Goal: Task Accomplishment & Management: Manage account settings

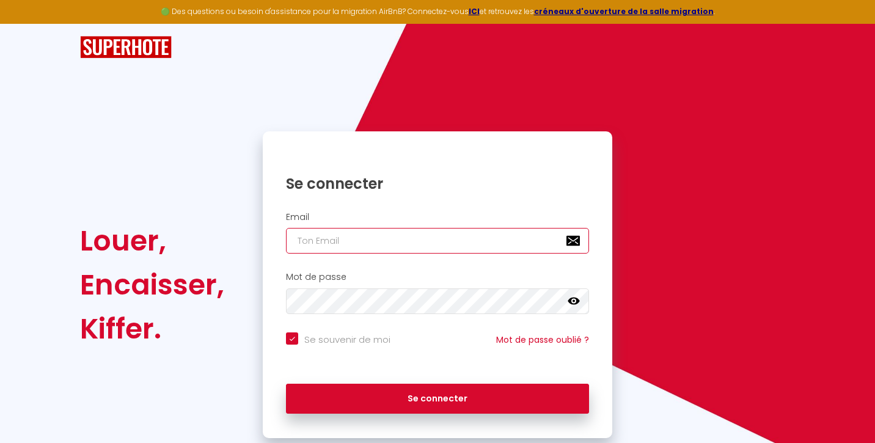
type input "o"
checkbox input "true"
type input "op"
checkbox input "true"
type input "opt"
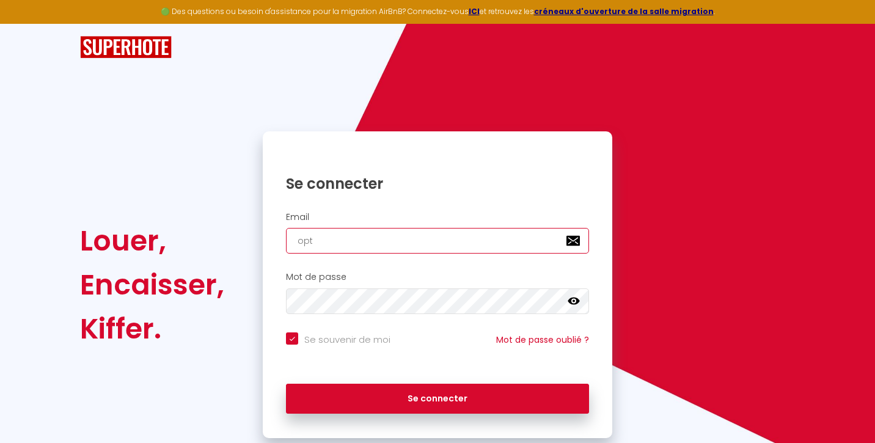
checkbox input "true"
type input "opti"
checkbox input "true"
type input "optil"
checkbox input "true"
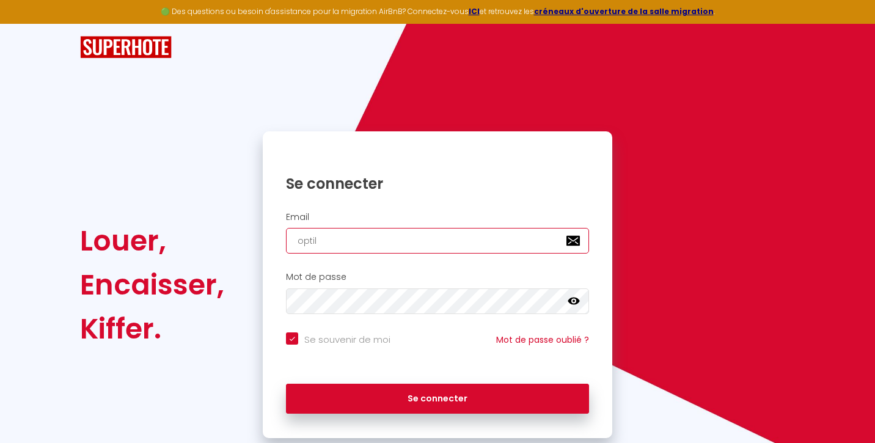
type input "optilo"
checkbox input "true"
type input "optiloc"
checkbox input "true"
type input "optiloca"
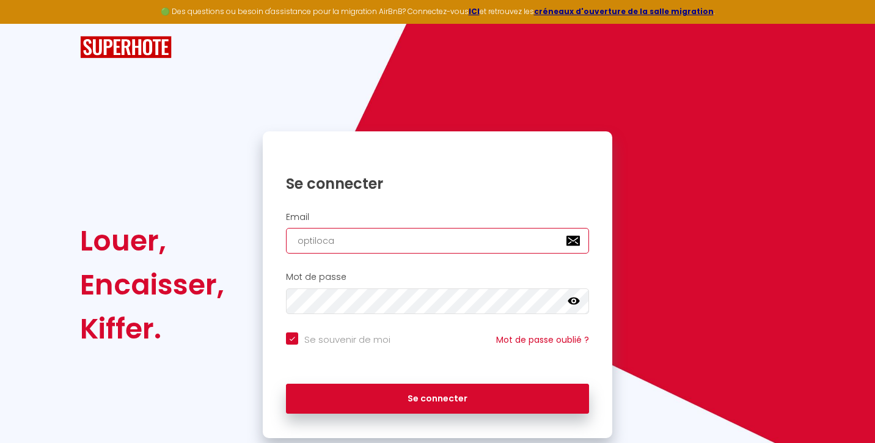
checkbox input "true"
type input "optiloca."
checkbox input "true"
type input "optiloca.i"
checkbox input "true"
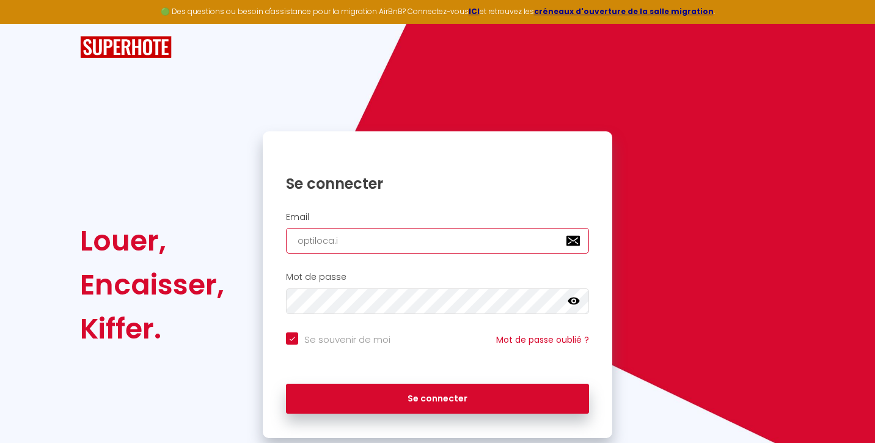
type input "[DOMAIN_NAME]"
checkbox input "true"
type input "optiloca.idf"
checkbox input "true"
type input "optiloca.idf@"
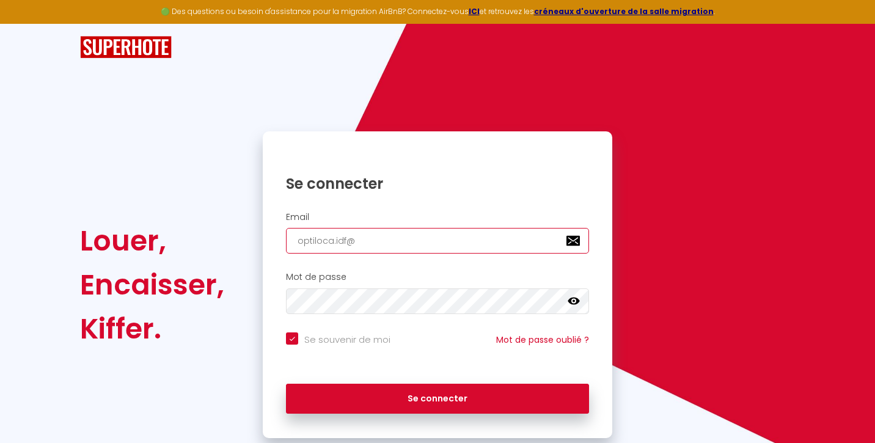
checkbox input "true"
type input "optiloca.idf@g"
checkbox input "true"
type input "optiloca.idf@gm"
checkbox input "true"
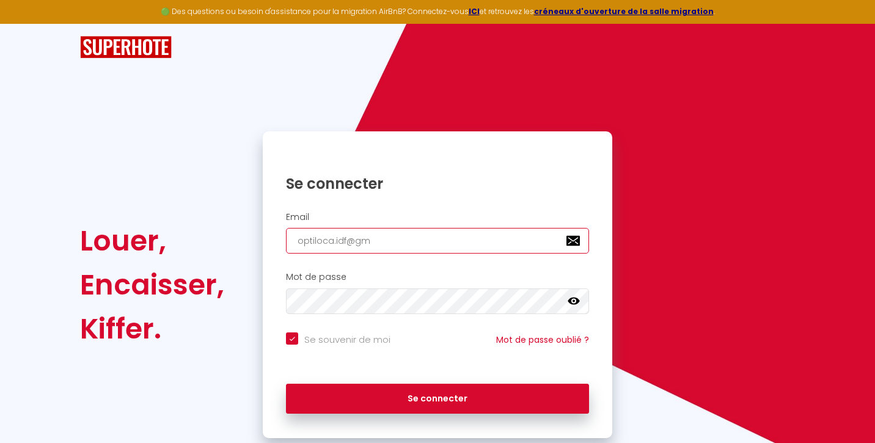
type input "optiloca.idf@gma"
checkbox input "true"
type input "optiloca.idf@gmai"
checkbox input "true"
type input "[EMAIL_ADDRESS]"
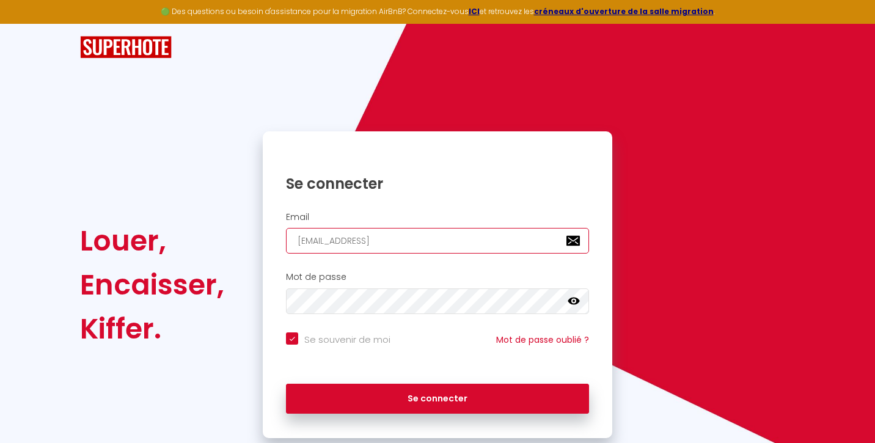
checkbox input "true"
type input "[EMAIL_ADDRESS]."
checkbox input "true"
type input "optiloca.idf@gmail.c"
checkbox input "true"
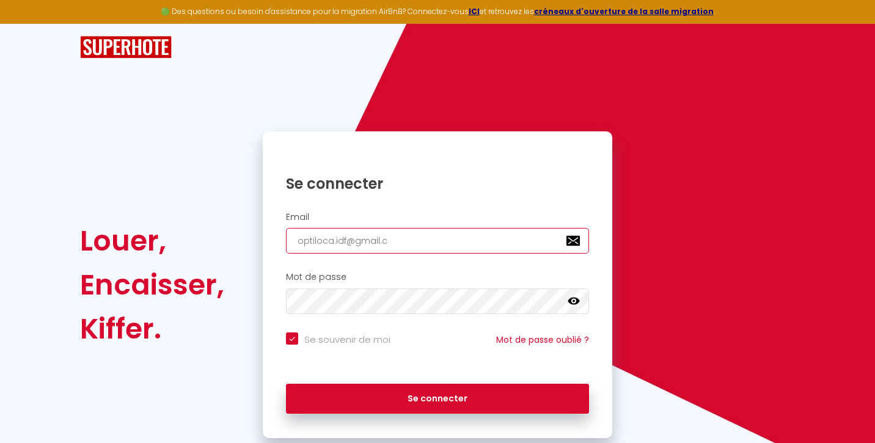
type input "[EMAIL_ADDRESS][DOMAIN_NAME]"
checkbox input "true"
type input "[EMAIL_ADDRESS][DOMAIN_NAME]"
checkbox input "true"
type input "[EMAIL_ADDRESS][DOMAIN_NAME]"
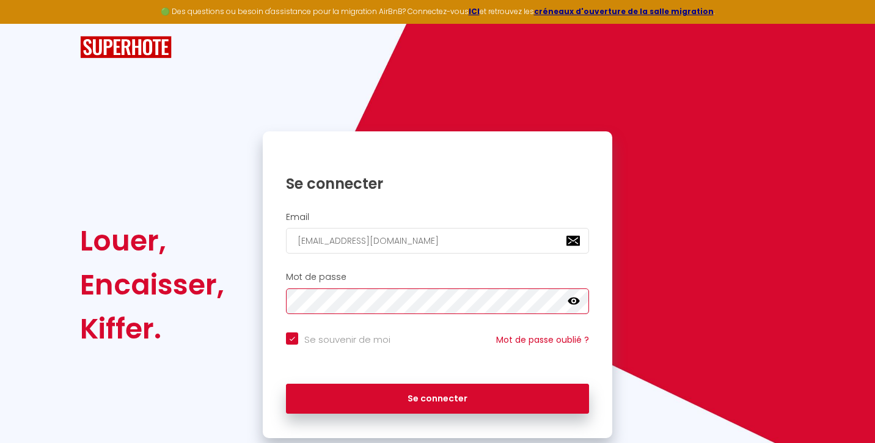
click at [437, 396] on button "Se connecter" at bounding box center [437, 399] width 303 height 31
checkbox input "true"
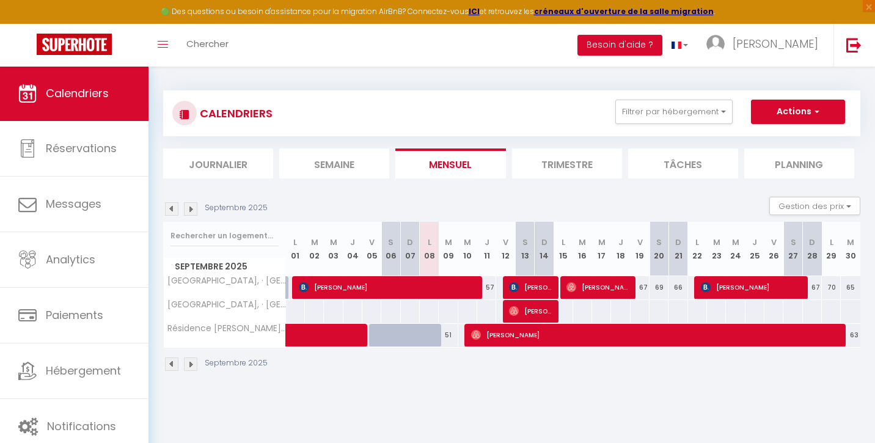
scroll to position [2, 0]
click at [191, 208] on img at bounding box center [190, 208] width 13 height 13
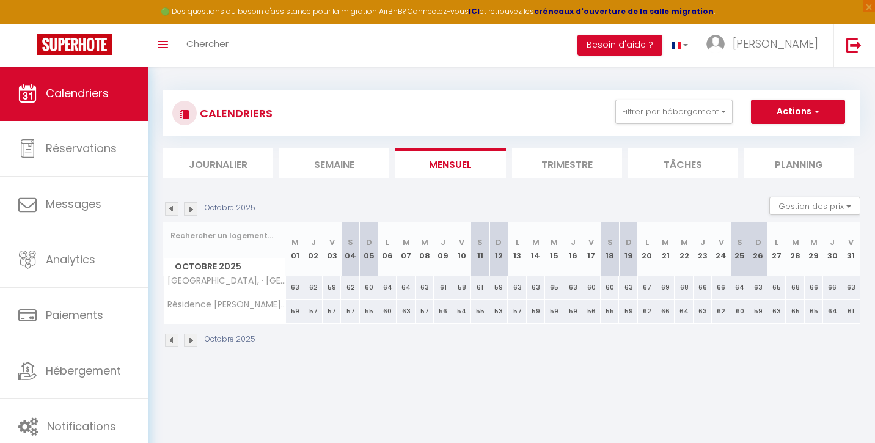
click at [170, 209] on img at bounding box center [171, 208] width 13 height 13
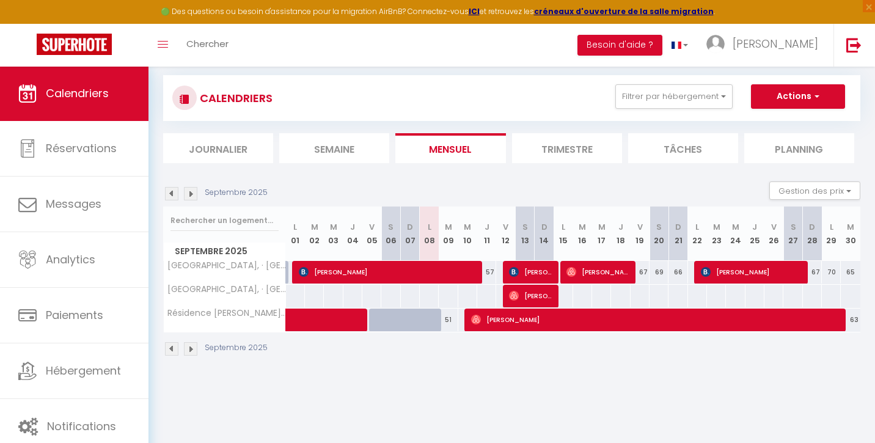
scroll to position [17, 0]
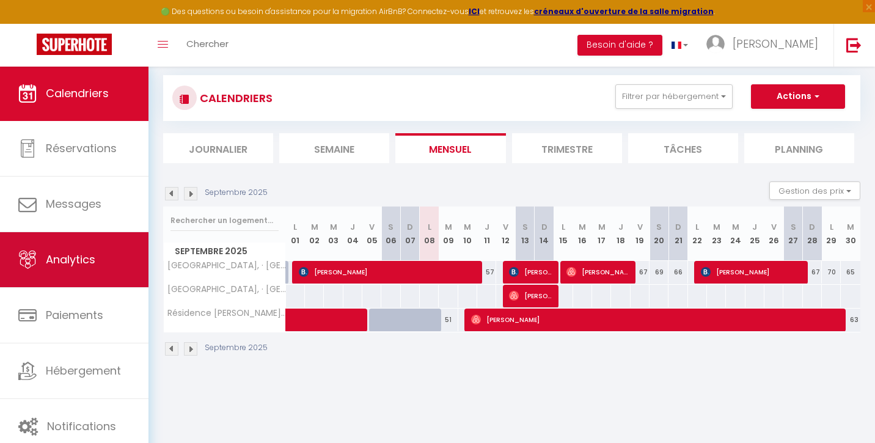
click at [67, 251] on link "Analytics" at bounding box center [74, 259] width 148 height 55
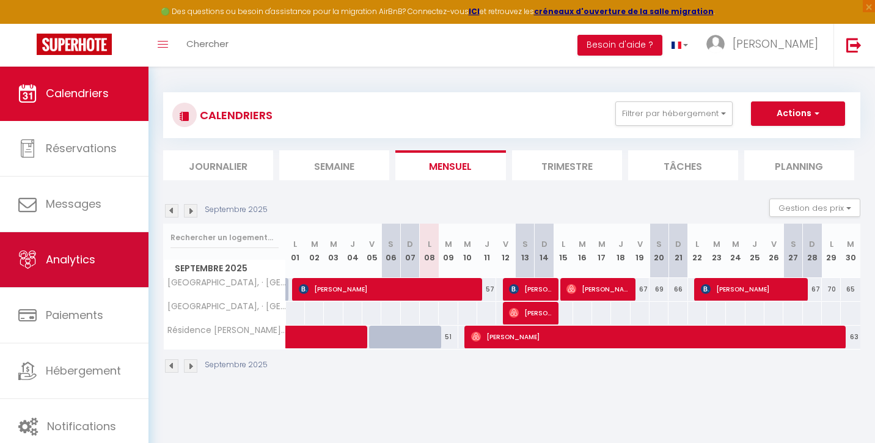
select select "2025"
select select "9"
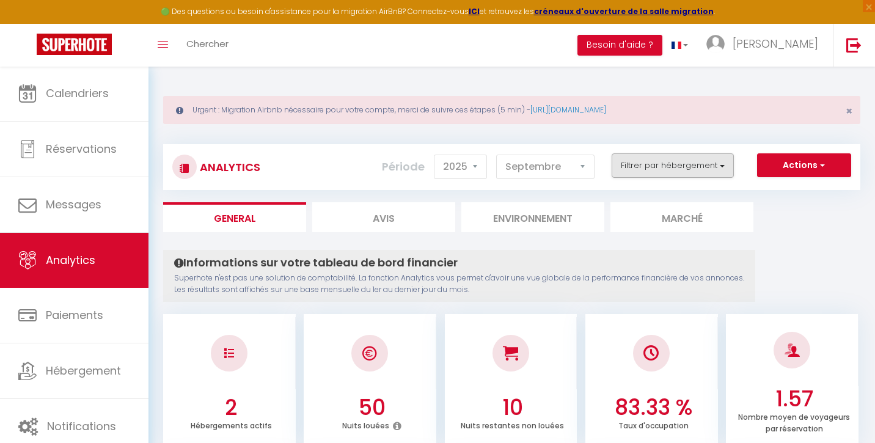
click at [723, 166] on button "Filtrer par hébergement" at bounding box center [672, 165] width 122 height 24
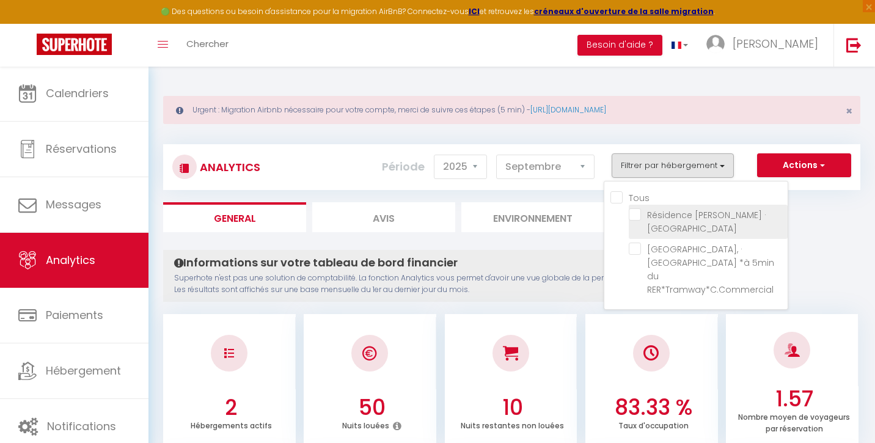
click at [637, 216] on Bondoufle "checkbox" at bounding box center [707, 214] width 159 height 12
checkbox Bondoufle "true"
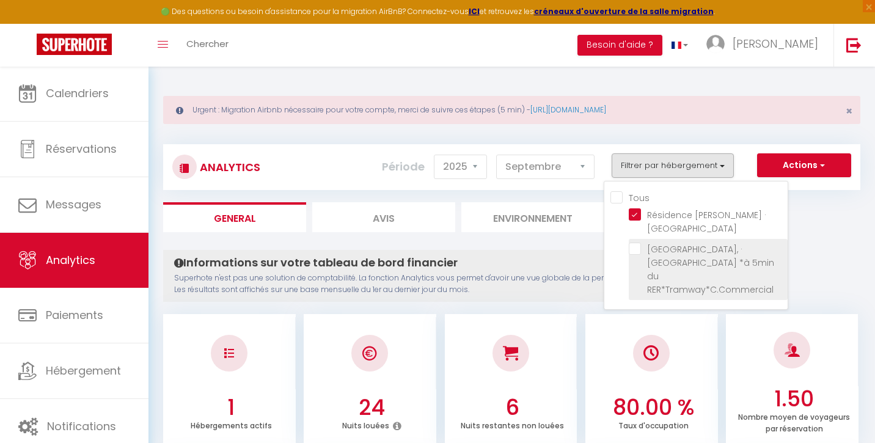
click at [636, 250] on RER\*Tramway\*C\ "checkbox" at bounding box center [707, 248] width 159 height 12
checkbox RER\*Tramway\*C\ "true"
checkbox input "true"
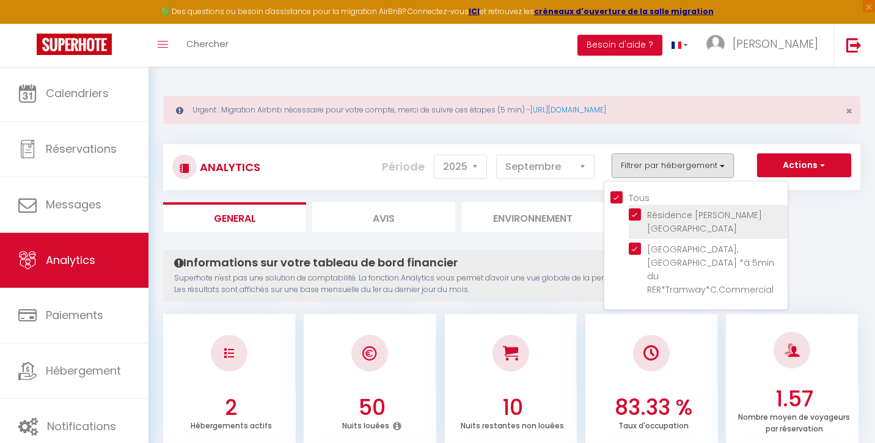
click at [637, 213] on Bondoufle "checkbox" at bounding box center [707, 214] width 159 height 12
checkbox Bondoufle "false"
checkbox input "false"
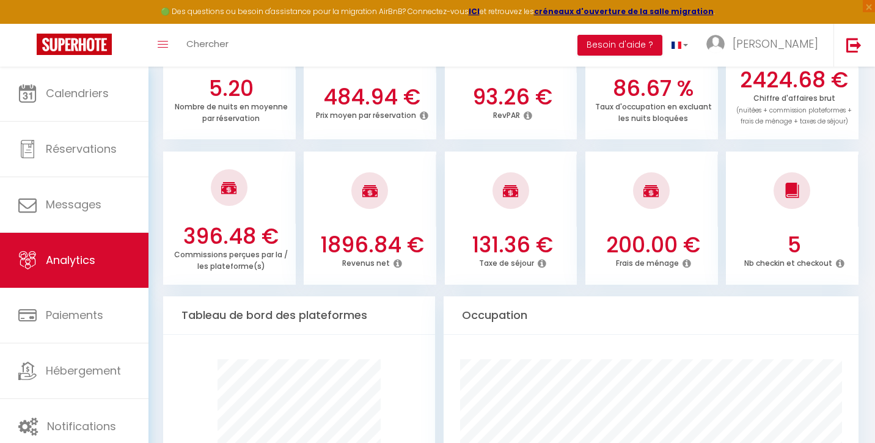
scroll to position [280, 0]
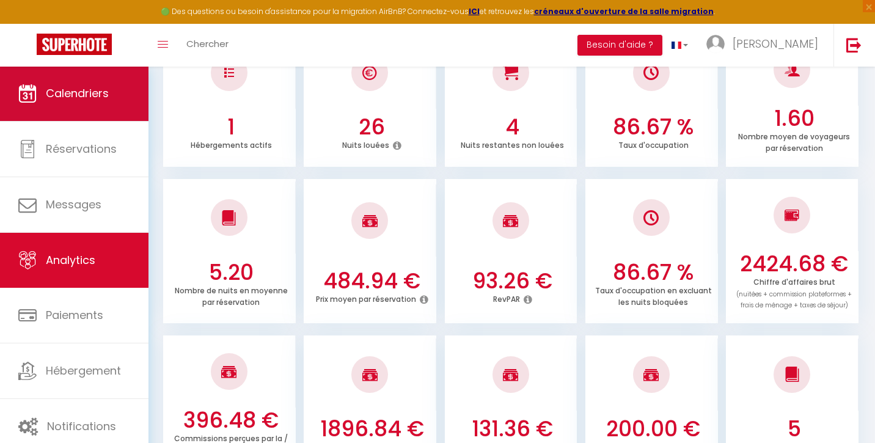
click at [85, 106] on link "Calendriers" at bounding box center [74, 93] width 148 height 55
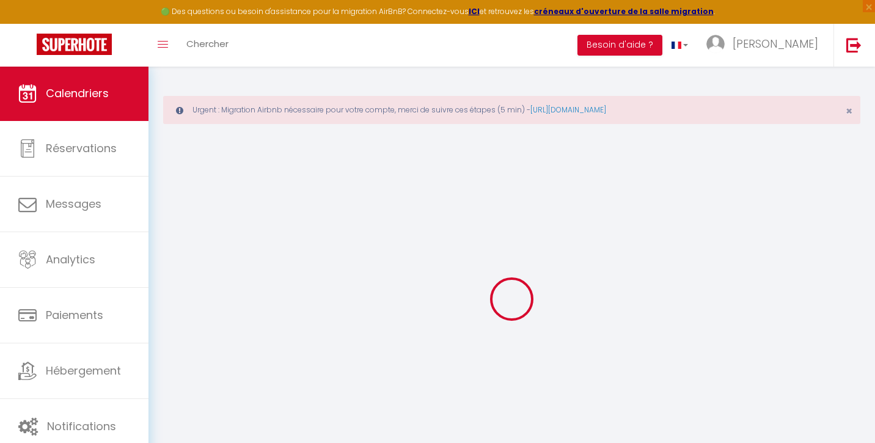
select select
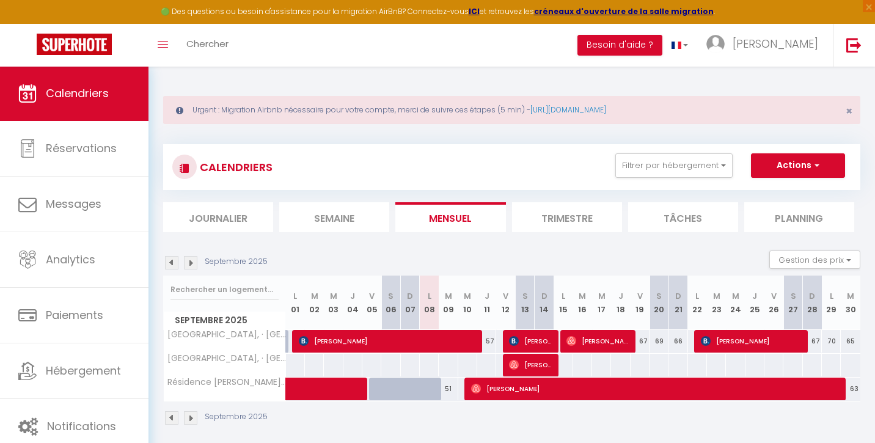
click at [445, 339] on span "[PERSON_NAME]" at bounding box center [387, 340] width 177 height 23
select select "OK"
select select "1"
select select "0"
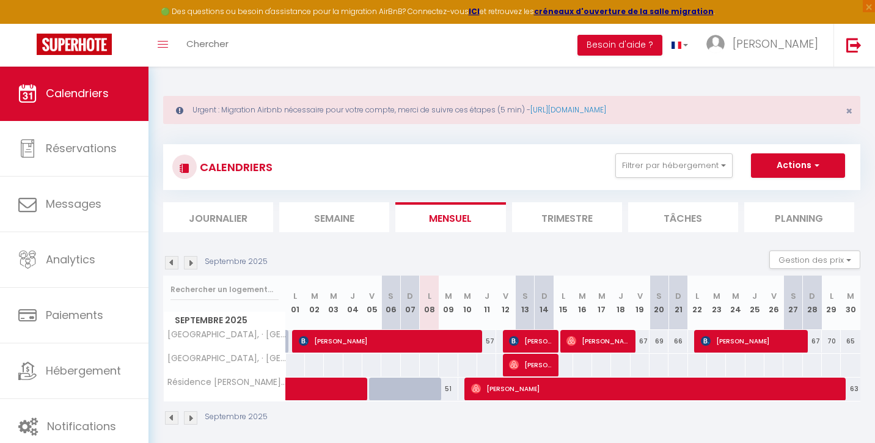
select select "1"
select select
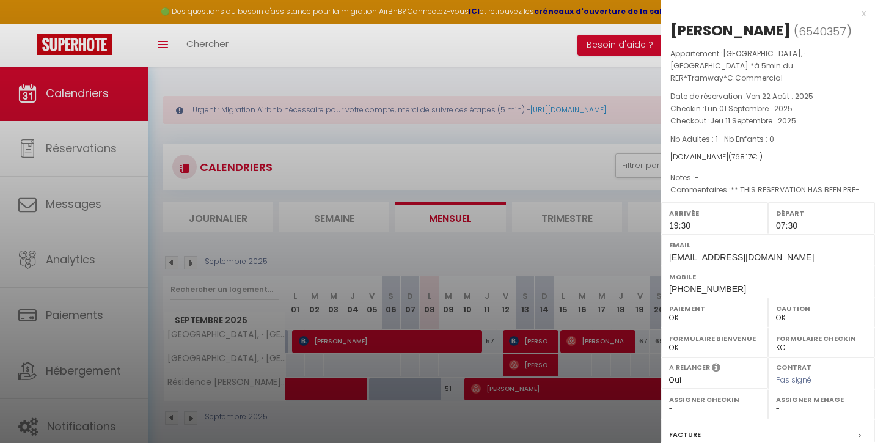
scroll to position [5, 0]
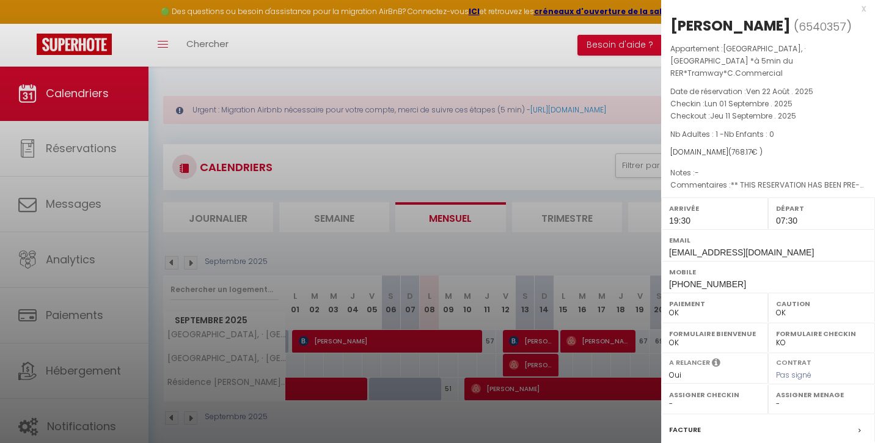
click at [544, 340] on div at bounding box center [437, 221] width 875 height 443
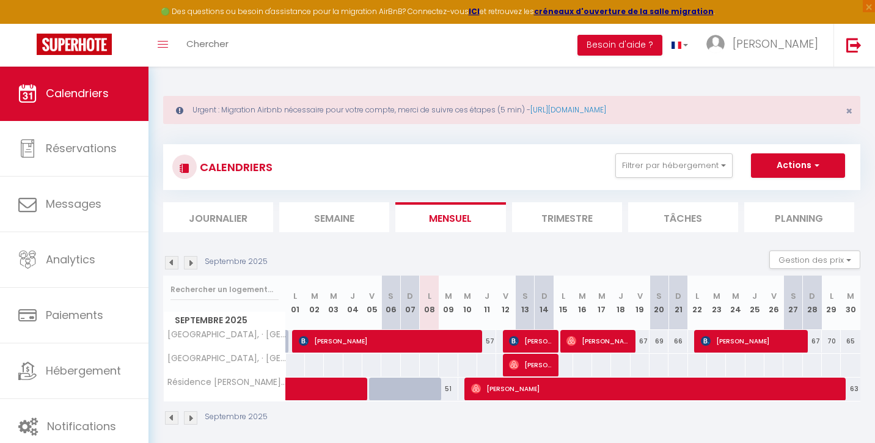
click at [544, 340] on span "[PERSON_NAME]" at bounding box center [531, 340] width 44 height 23
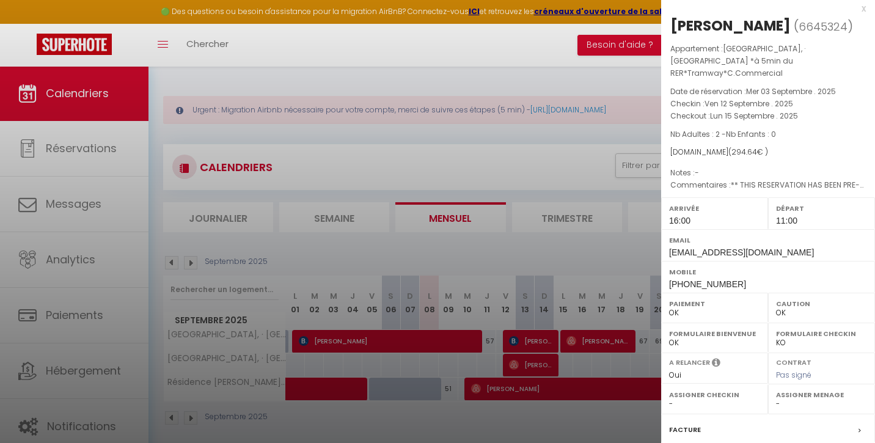
click at [604, 339] on div at bounding box center [437, 221] width 875 height 443
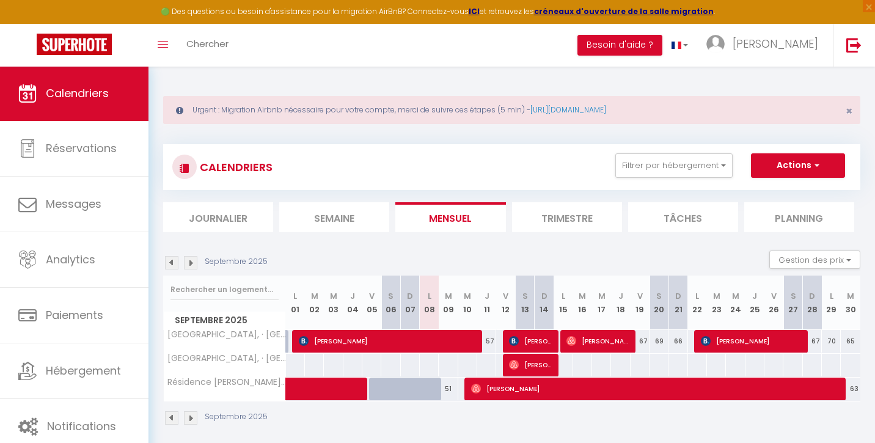
click at [604, 339] on span "[PERSON_NAME]" at bounding box center [597, 340] width 63 height 23
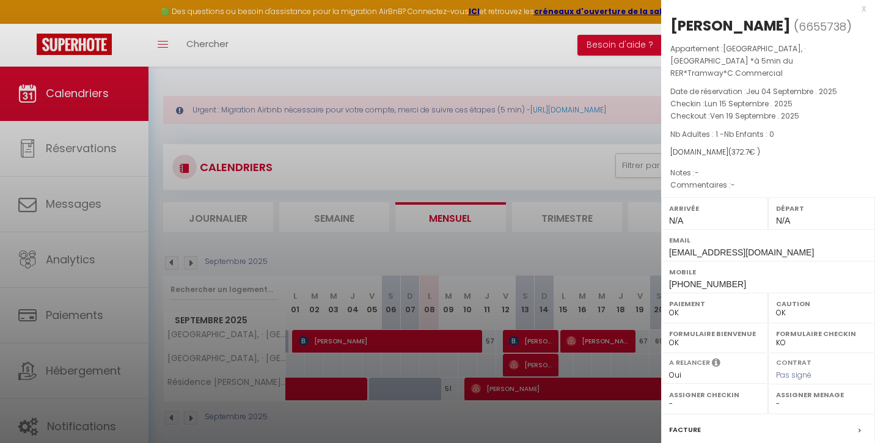
click at [595, 250] on div at bounding box center [437, 221] width 875 height 443
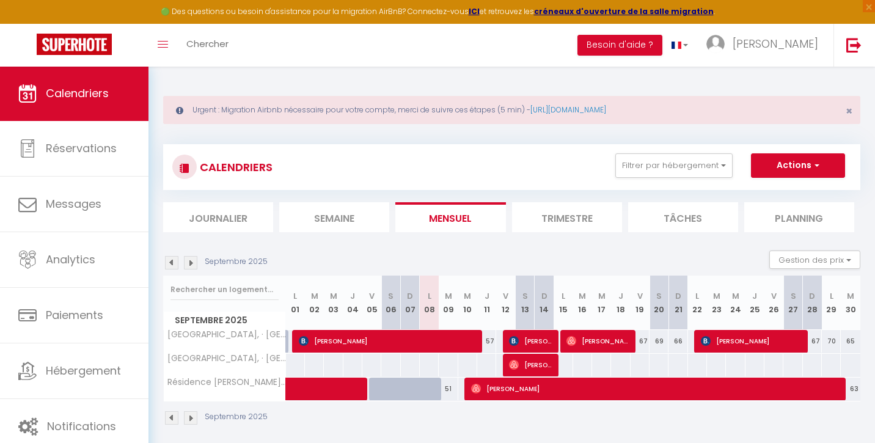
click at [732, 347] on span "[PERSON_NAME]" at bounding box center [751, 340] width 101 height 23
select select "1"
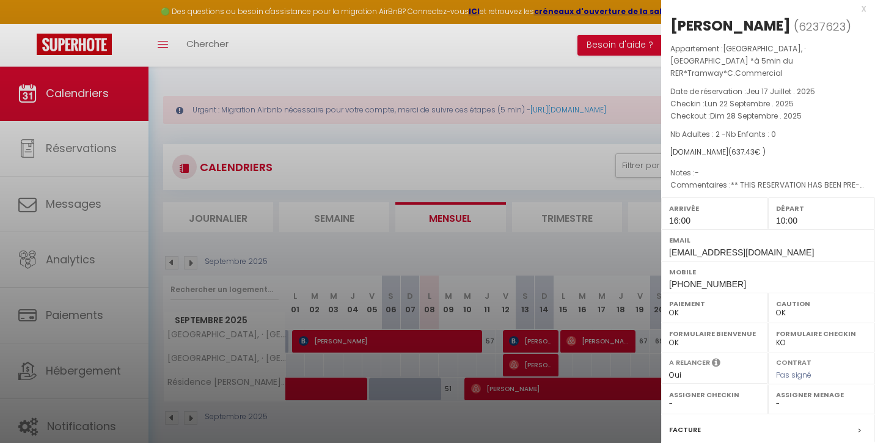
click at [622, 250] on div at bounding box center [437, 221] width 875 height 443
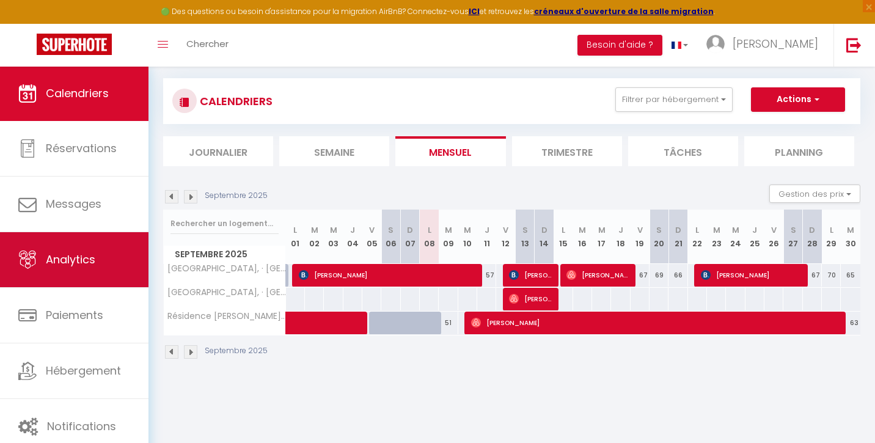
scroll to position [66, 0]
click at [78, 262] on span "Analytics" at bounding box center [70, 259] width 49 height 15
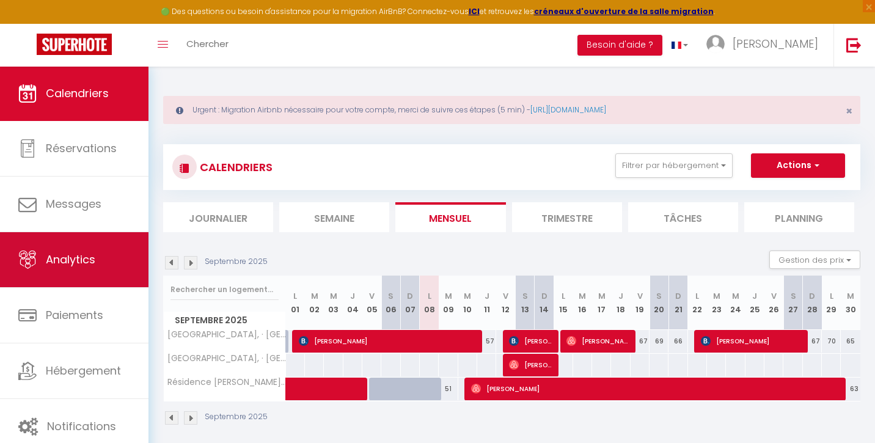
select select "2025"
select select "9"
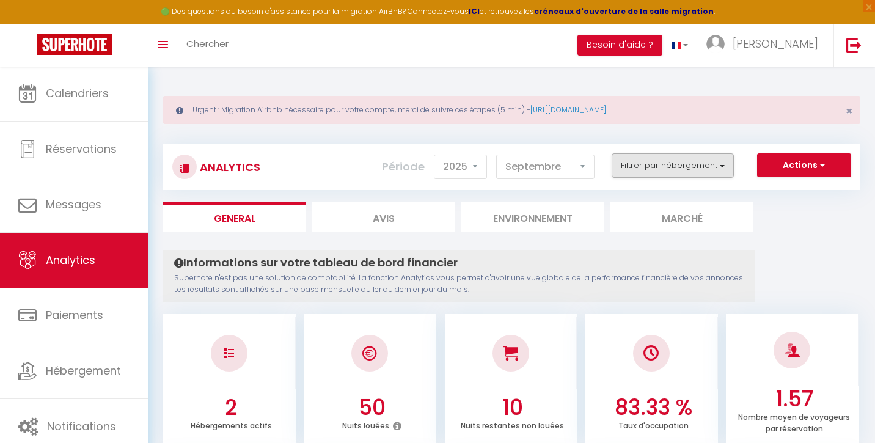
click at [690, 169] on button "Filtrer par hébergement" at bounding box center [672, 165] width 122 height 24
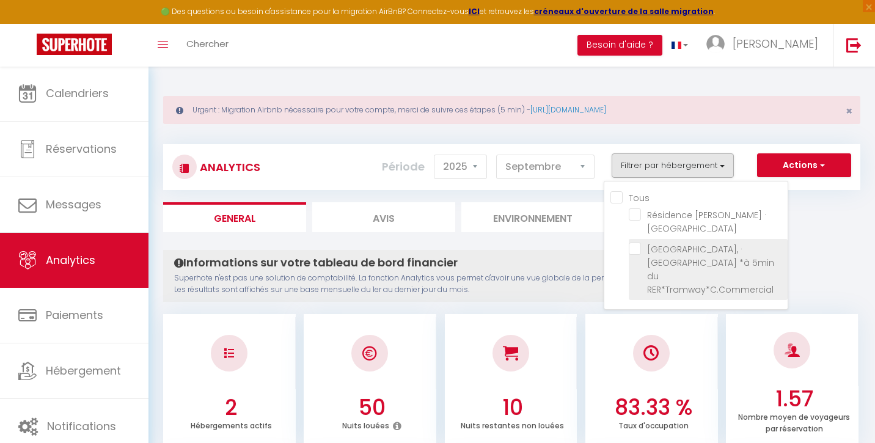
click at [637, 252] on RER\*Tramway\*C\ "checkbox" at bounding box center [707, 248] width 159 height 12
checkbox RER\*Tramway\*C\ "true"
checkbox Bondoufle "false"
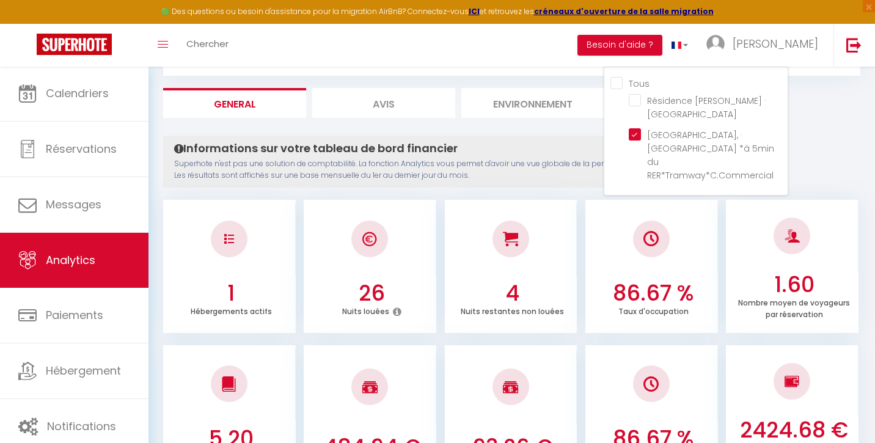
scroll to position [95, 0]
